Goal: Information Seeking & Learning: Learn about a topic

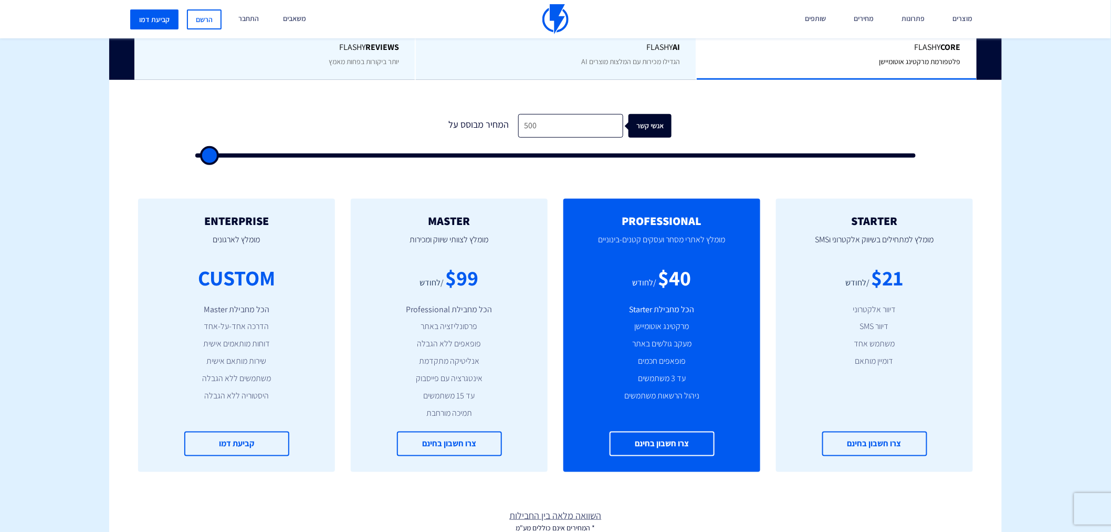
scroll to position [311, 0]
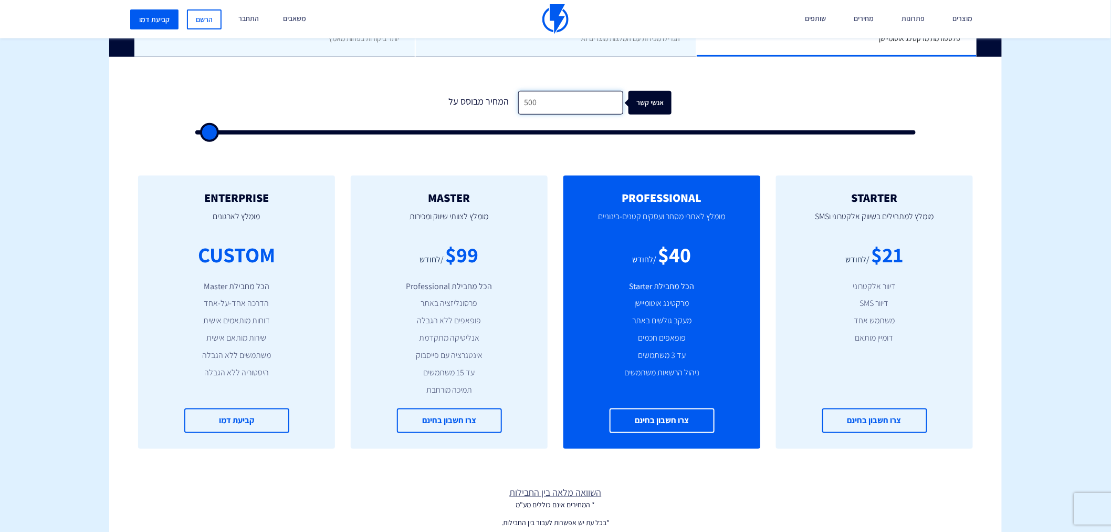
click at [548, 101] on input "500" at bounding box center [570, 103] width 105 height 24
type input "500"
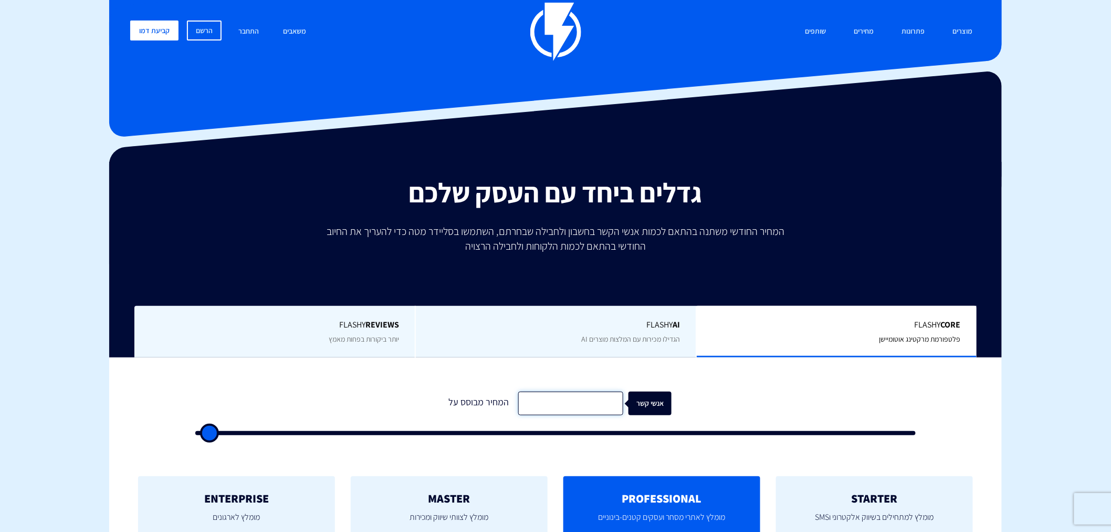
scroll to position [0, 0]
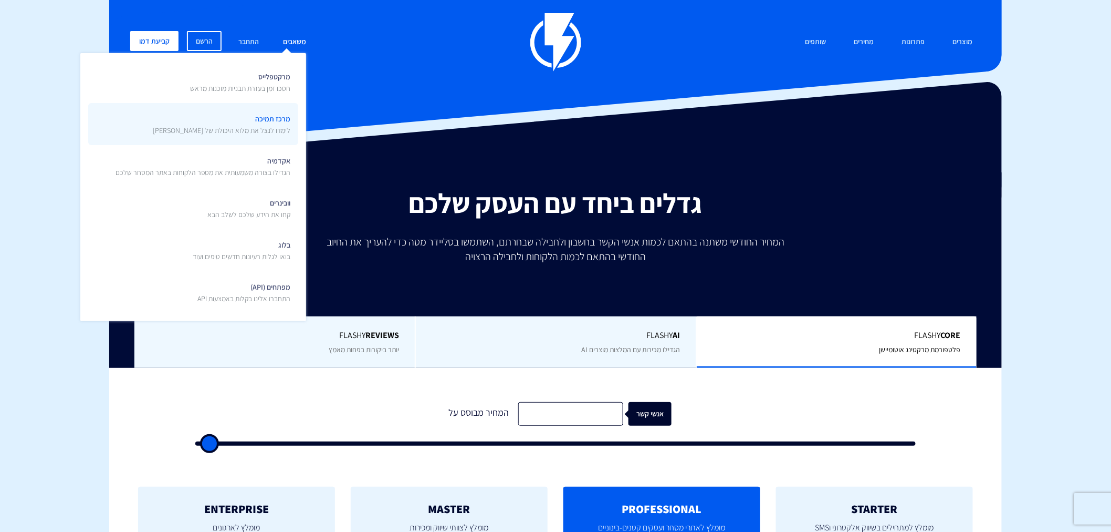
click at [276, 120] on span "מרכז תמיכה לימדו לנצל את מלוא היכולת של פלאשי" at bounding box center [222, 123] width 138 height 25
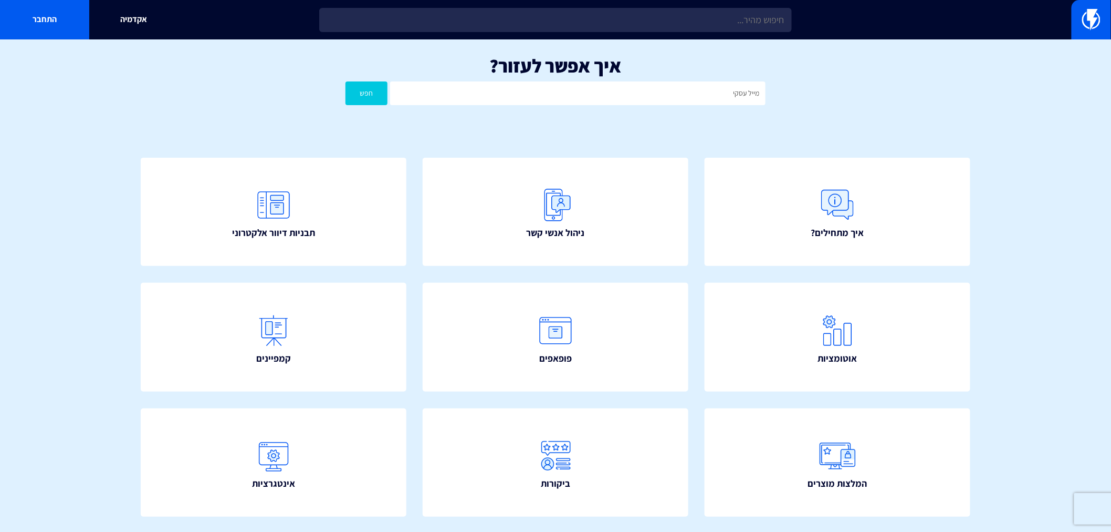
type input "מייל עסקי"
click at [346, 81] on button "חפש" at bounding box center [367, 93] width 42 height 24
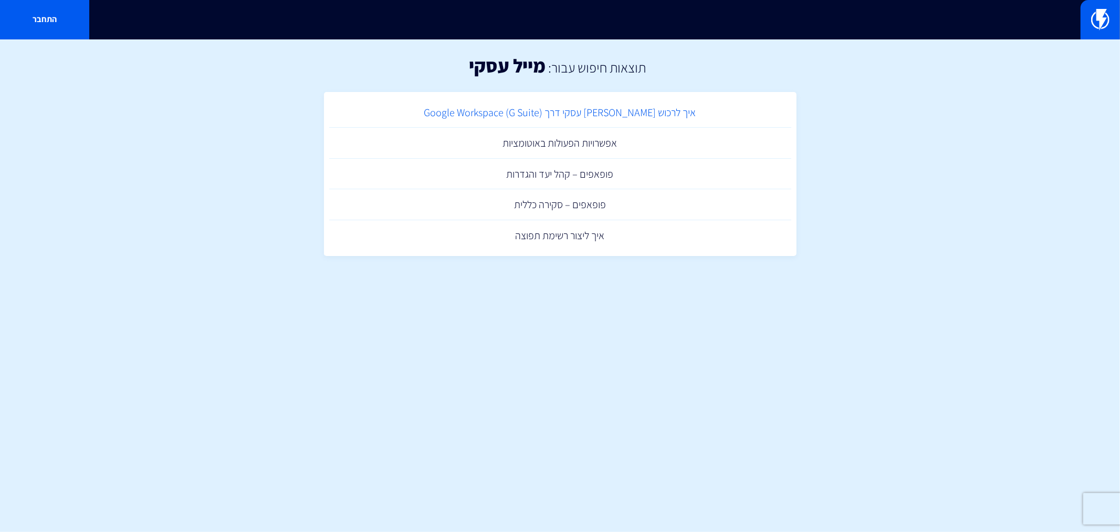
click at [598, 110] on link "איך לרכוש דומיין מייל עסקי דרך ‏Google Workspace (G Suite)" at bounding box center [560, 112] width 462 height 31
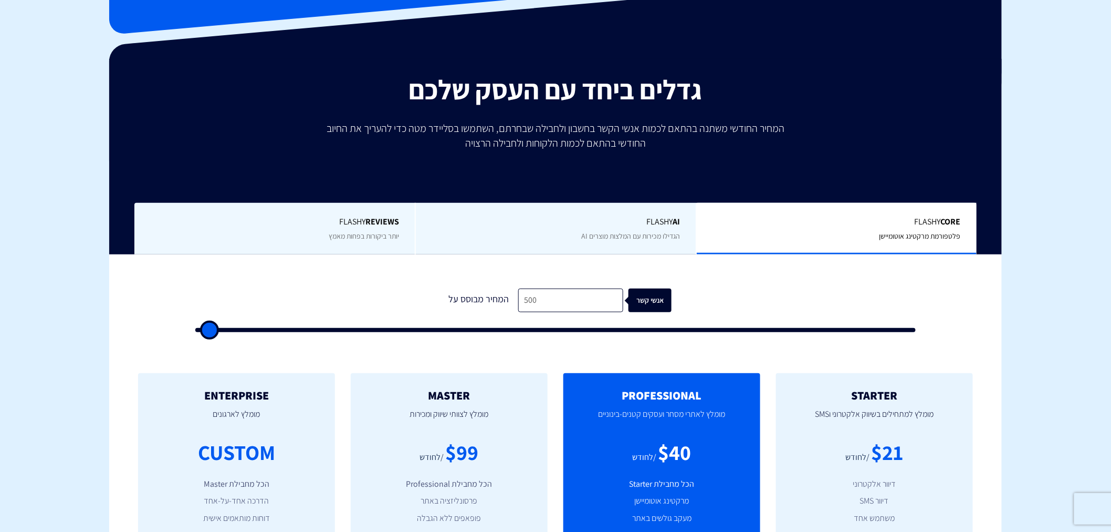
scroll to position [155, 0]
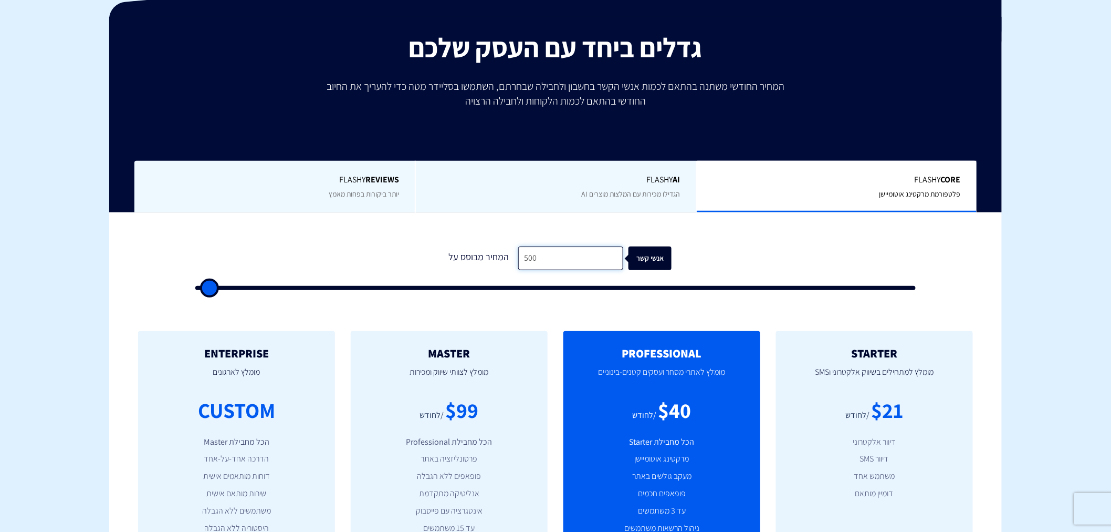
click at [570, 255] on input "500" at bounding box center [570, 258] width 105 height 24
type input "2"
type input "500"
type input "25"
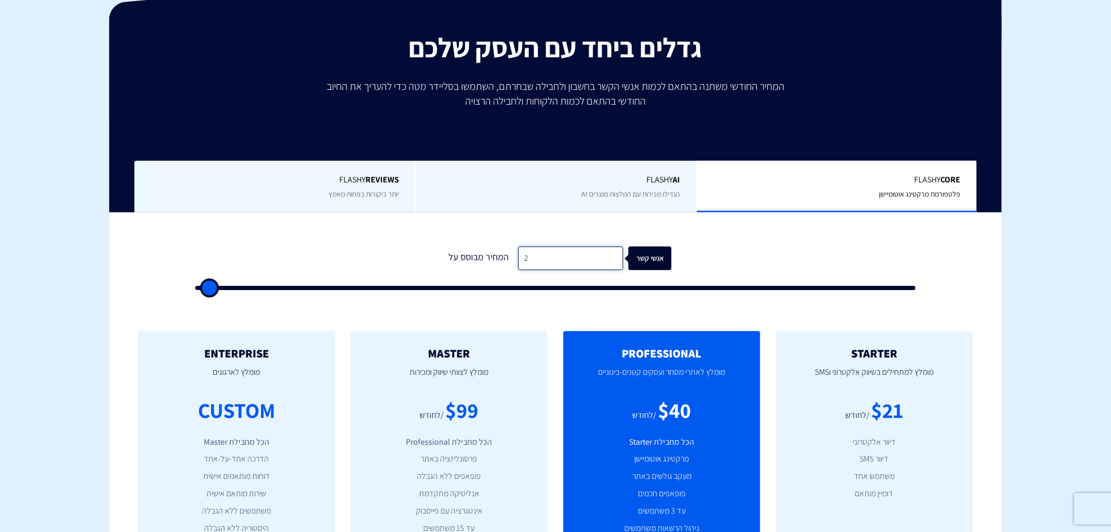
type input "500"
type input "250"
type input "500"
type input "2,500"
type input "2500"
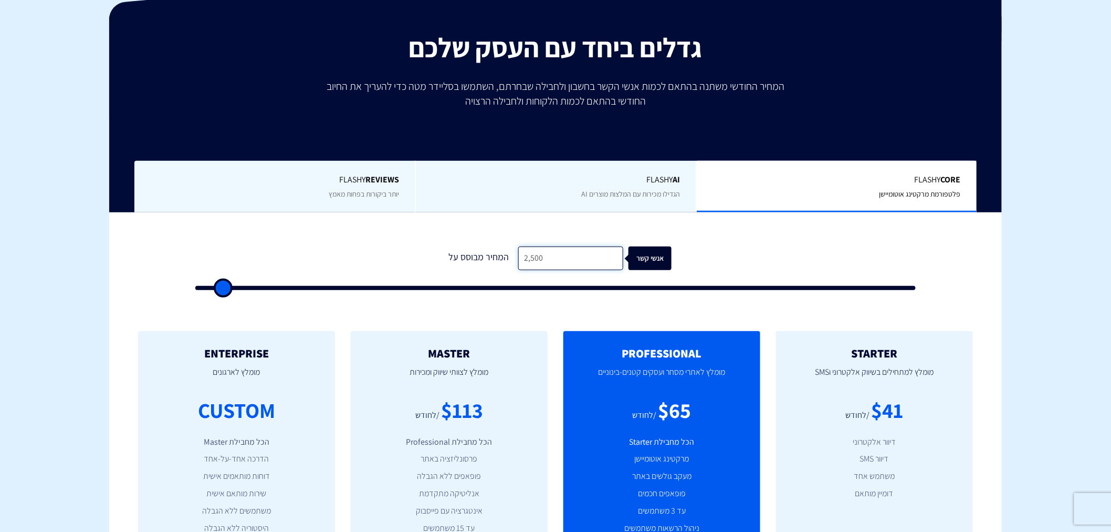
click at [561, 259] on input "2,500" at bounding box center [570, 258] width 105 height 24
type input "2,500"
